Goal: Task Accomplishment & Management: Complete application form

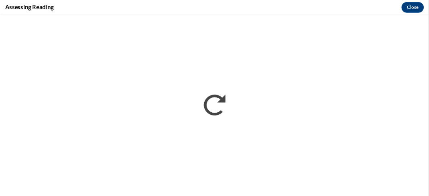
scroll to position [206, 0]
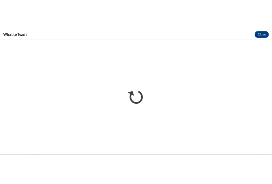
scroll to position [380, 0]
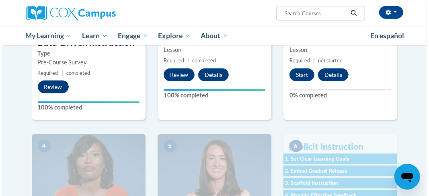
scroll to position [271, 0]
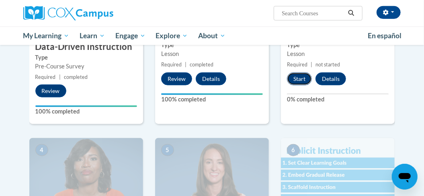
click at [296, 80] on button "Start" at bounding box center [299, 78] width 25 height 13
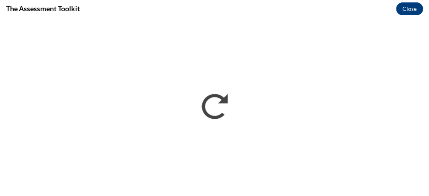
scroll to position [0, 0]
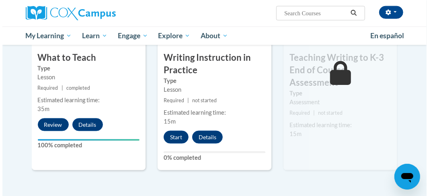
scroll to position [473, 0]
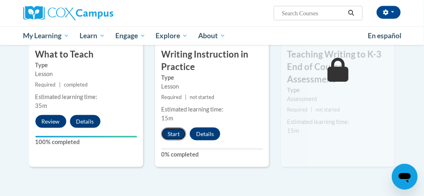
click at [173, 130] on button "Start" at bounding box center [173, 133] width 25 height 13
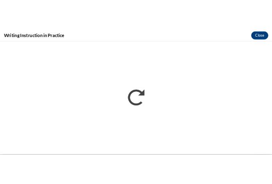
scroll to position [0, 0]
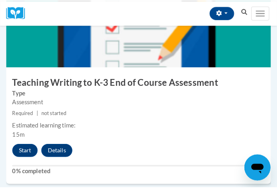
scroll to position [1246, 0]
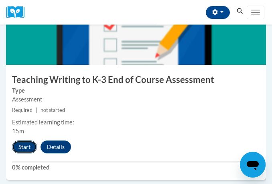
click at [25, 143] on button "Start" at bounding box center [24, 146] width 25 height 13
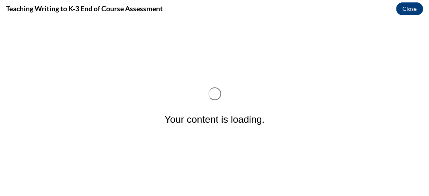
scroll to position [0, 0]
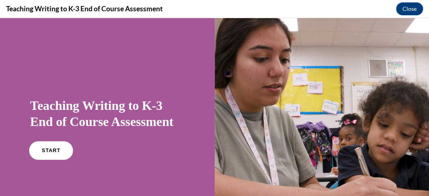
click at [59, 148] on link "START" at bounding box center [51, 150] width 44 height 18
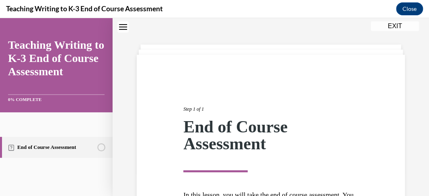
scroll to position [137, 0]
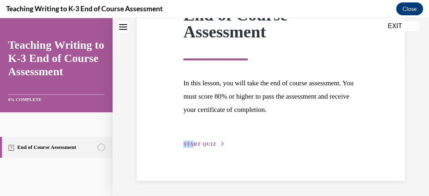
click at [192, 140] on div "Step 1 of 1 End of Course Assessment In this lesson, you will take the end of c…" at bounding box center [270, 61] width 187 height 173
click at [192, 141] on button "START QUIZ" at bounding box center [204, 143] width 42 height 7
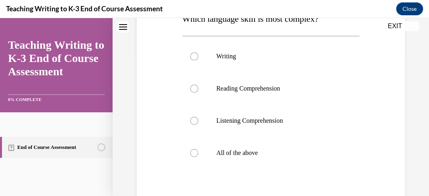
click at [192, 141] on div "Question 01/10 Which language skill is most complex? Writing Reading Comprehens…" at bounding box center [270, 119] width 177 height 300
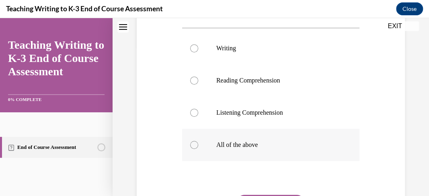
scroll to position [152, 0]
click at [192, 146] on div at bounding box center [194, 144] width 8 height 8
click at [192, 146] on input "All of the above" at bounding box center [194, 144] width 8 height 8
radio input "true"
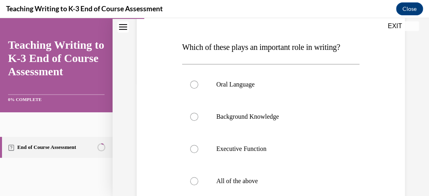
scroll to position [112, 0]
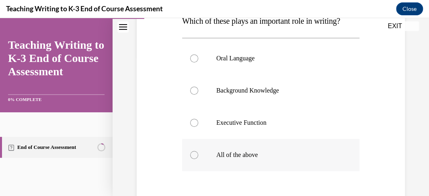
click at [253, 156] on p "All of the above" at bounding box center [277, 155] width 123 height 8
click at [198, 156] on input "All of the above" at bounding box center [194, 155] width 8 height 8
radio input "true"
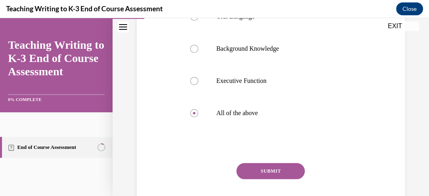
click at [252, 168] on button "SUBMIT" at bounding box center [270, 171] width 68 height 16
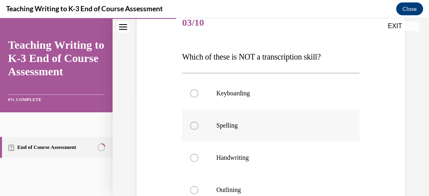
scroll to position [110, 0]
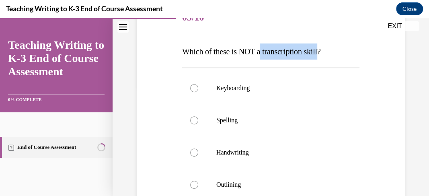
drag, startPoint x: 266, startPoint y: 51, endPoint x: 326, endPoint y: 50, distance: 60.7
click at [272, 50] on span "Which of these is NOT a transcription skill?" at bounding box center [251, 51] width 139 height 9
copy span "transcription skill"
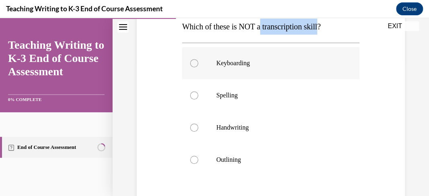
scroll to position [135, 0]
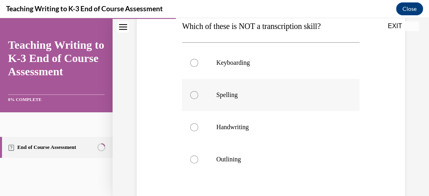
click at [193, 96] on div at bounding box center [194, 95] width 8 height 8
click at [193, 96] on input "Spelling" at bounding box center [194, 95] width 8 height 8
radio input "true"
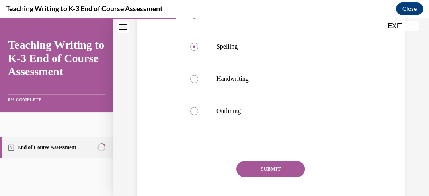
click at [239, 166] on button "SUBMIT" at bounding box center [270, 169] width 68 height 16
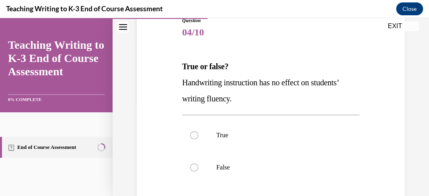
scroll to position [97, 0]
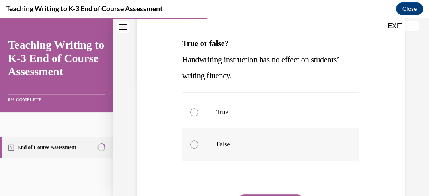
click at [239, 147] on p "False" at bounding box center [277, 144] width 123 height 8
click at [198, 147] on input "False" at bounding box center [194, 144] width 8 height 8
radio input "true"
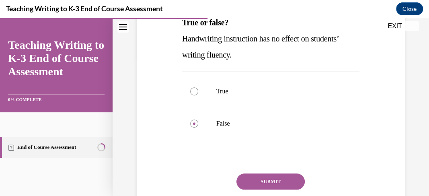
click at [249, 177] on button "SUBMIT" at bounding box center [270, 181] width 68 height 16
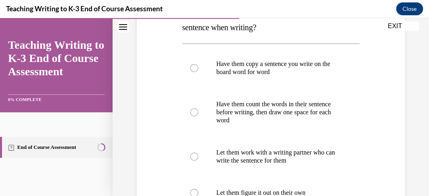
scroll to position [158, 0]
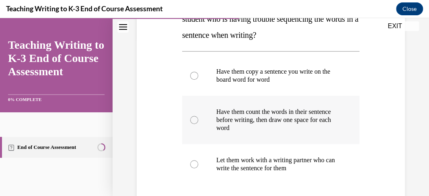
click at [272, 111] on p "Have them count the words in their sentence before writing, then draw one space…" at bounding box center [277, 120] width 123 height 24
click at [198, 116] on input "Have them count the words in their sentence before writing, then draw one space…" at bounding box center [194, 120] width 8 height 8
radio input "true"
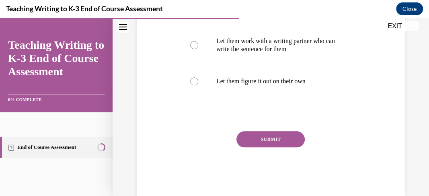
click at [270, 132] on button "SUBMIT" at bounding box center [270, 139] width 68 height 16
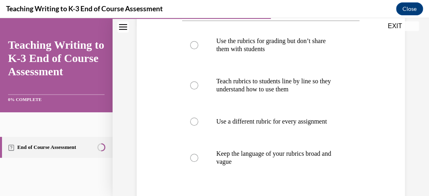
scroll to position [177, 0]
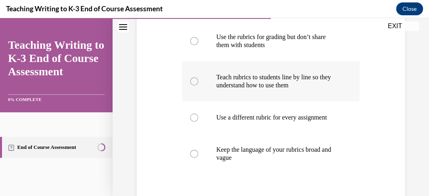
click at [272, 92] on label "Teach rubrics to students line by line so they understand how to use them" at bounding box center [270, 81] width 177 height 40
click at [198, 85] on input "Teach rubrics to students line by line so they understand how to use them" at bounding box center [194, 81] width 8 height 8
radio input "true"
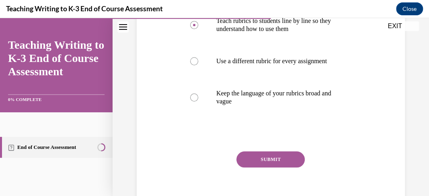
click at [272, 154] on button "SUBMIT" at bounding box center [270, 159] width 68 height 16
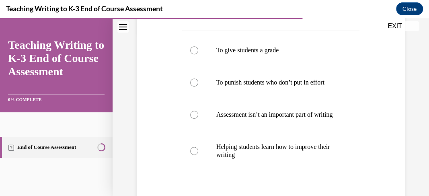
scroll to position [166, 0]
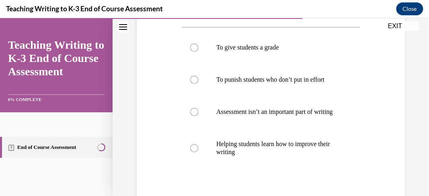
click at [272, 154] on p "Helping students learn how to improve their writing" at bounding box center [277, 148] width 123 height 16
click at [198, 152] on input "Helping students learn how to improve their writing" at bounding box center [194, 148] width 8 height 8
radio input "true"
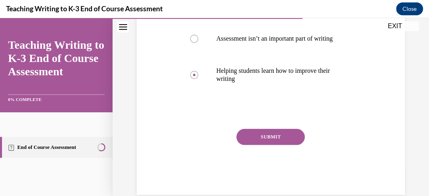
click at [272, 145] on button "SUBMIT" at bounding box center [270, 137] width 68 height 16
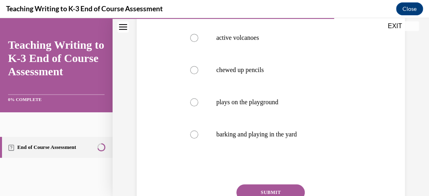
scroll to position [194, 0]
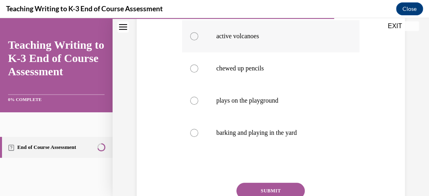
click at [257, 52] on label "active volcanoes" at bounding box center [270, 36] width 177 height 32
click at [198, 40] on input "active volcanoes" at bounding box center [194, 36] width 8 height 8
radio input "true"
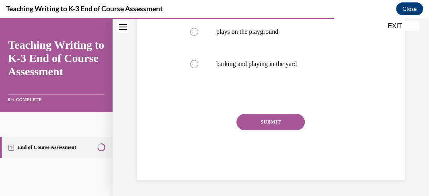
click at [267, 121] on button "SUBMIT" at bounding box center [270, 122] width 68 height 16
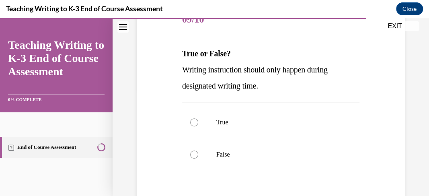
scroll to position [114, 0]
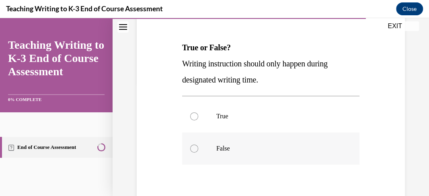
click at [252, 139] on label "False" at bounding box center [270, 148] width 177 height 32
click at [198, 144] on input "False" at bounding box center [194, 148] width 8 height 8
radio input "true"
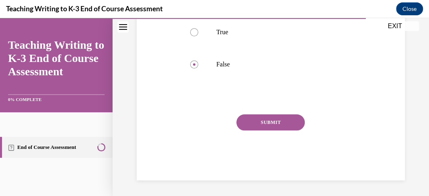
click at [256, 125] on button "SUBMIT" at bounding box center [270, 122] width 68 height 16
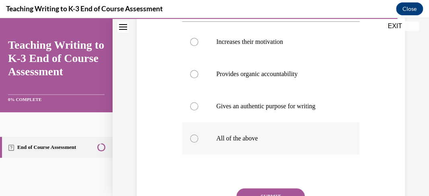
scroll to position [172, 0]
click at [242, 138] on p "All of the above" at bounding box center [277, 138] width 123 height 8
click at [198, 138] on input "All of the above" at bounding box center [194, 138] width 8 height 8
radio input "true"
click at [256, 183] on button "SUBMIT" at bounding box center [270, 196] width 68 height 16
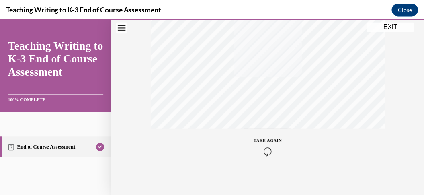
scroll to position [234, 0]
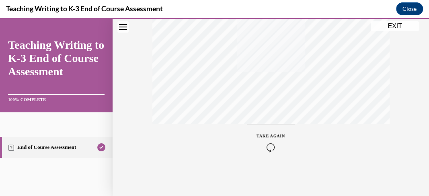
click at [272, 25] on button "EXIT" at bounding box center [395, 26] width 48 height 10
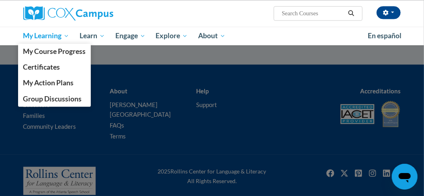
click at [67, 35] on span "My Learning" at bounding box center [46, 36] width 46 height 10
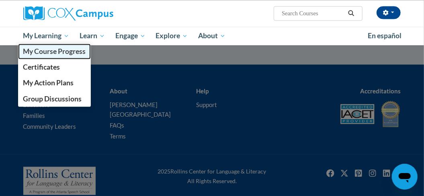
click at [58, 53] on span "My Course Progress" at bounding box center [54, 51] width 63 height 8
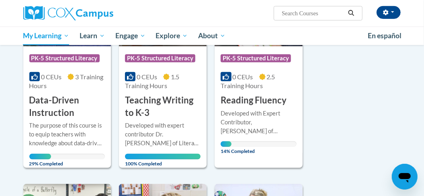
scroll to position [181, 0]
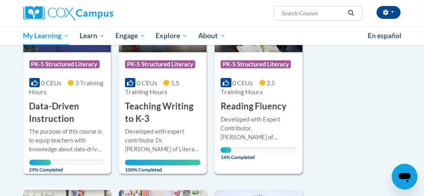
click at [241, 92] on span "2.5 Training Hours" at bounding box center [248, 87] width 54 height 16
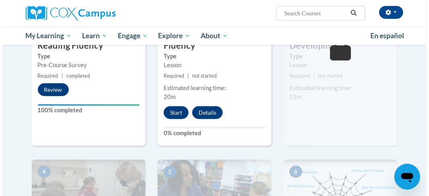
scroll to position [272, 0]
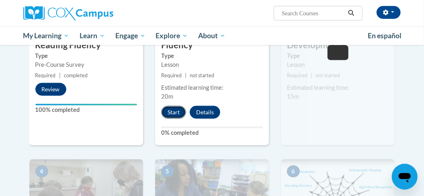
click at [170, 113] on button "Start" at bounding box center [173, 112] width 25 height 13
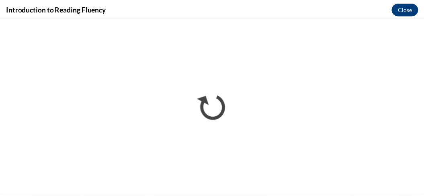
scroll to position [0, 0]
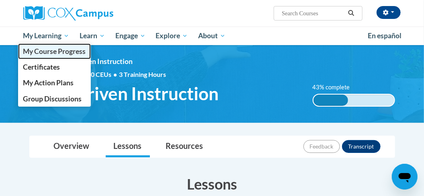
click at [67, 55] on link "My Course Progress" at bounding box center [54, 51] width 73 height 16
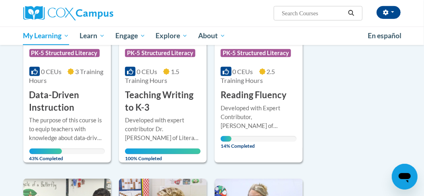
scroll to position [190, 0]
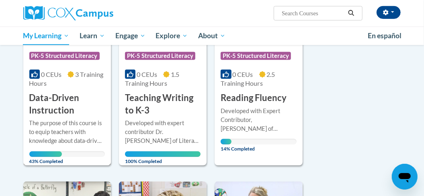
click at [99, 123] on div "The purpose of this course is to equip teachers with knowledge about data-drive…" at bounding box center [67, 132] width 76 height 27
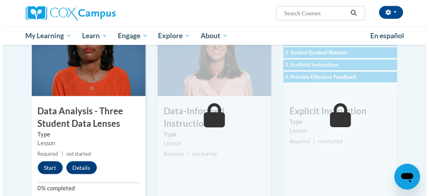
scroll to position [400, 0]
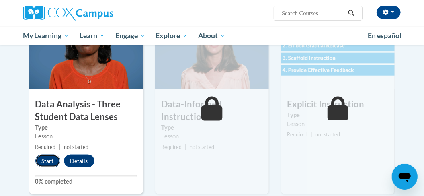
click at [48, 159] on button "Start" at bounding box center [47, 160] width 25 height 13
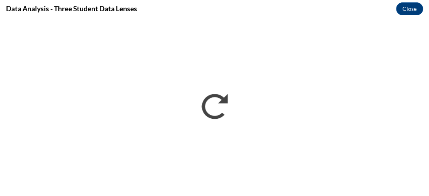
scroll to position [0, 0]
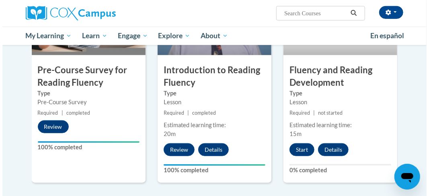
scroll to position [248, 0]
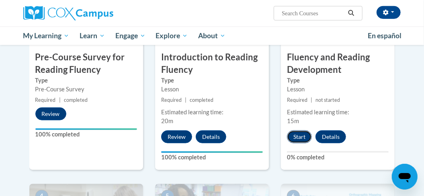
click at [311, 136] on button "Start" at bounding box center [299, 136] width 25 height 13
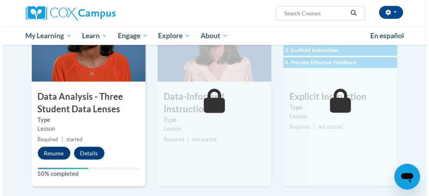
scroll to position [419, 0]
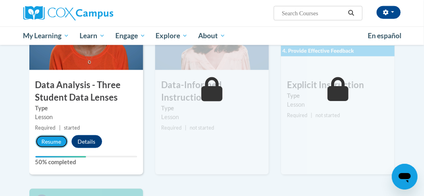
click at [54, 137] on button "Resume" at bounding box center [51, 141] width 33 height 13
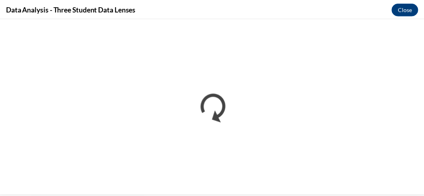
scroll to position [0, 0]
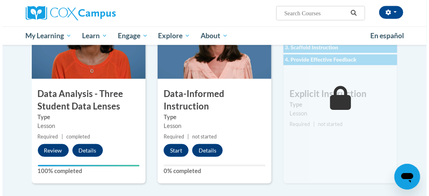
scroll to position [431, 0]
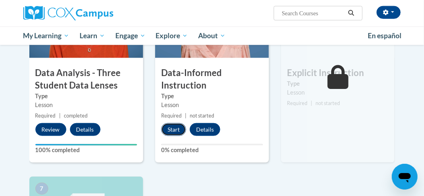
click at [172, 133] on button "Start" at bounding box center [173, 129] width 25 height 13
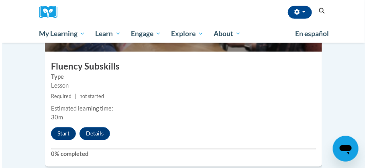
scroll to position [893, 0]
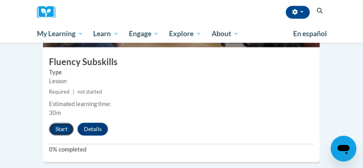
click at [55, 123] on button "Start" at bounding box center [61, 129] width 25 height 13
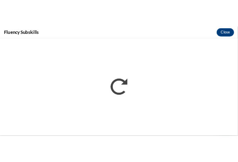
scroll to position [0, 0]
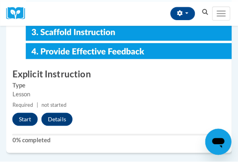
scroll to position [1163, 0]
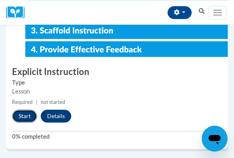
click at [19, 113] on button "Start" at bounding box center [24, 115] width 25 height 13
